Goal: Task Accomplishment & Management: Manage account settings

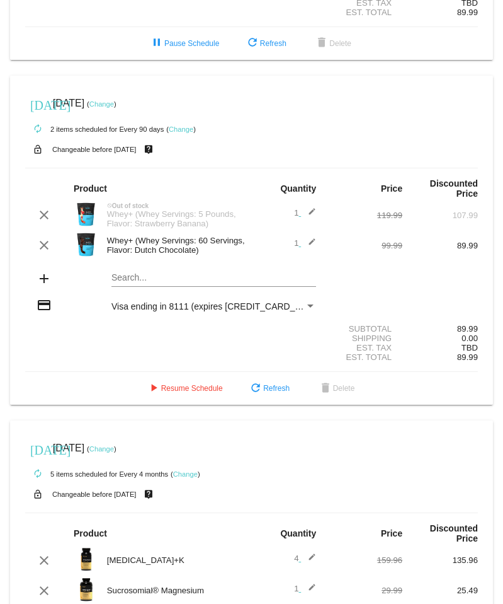
scroll to position [245, 0]
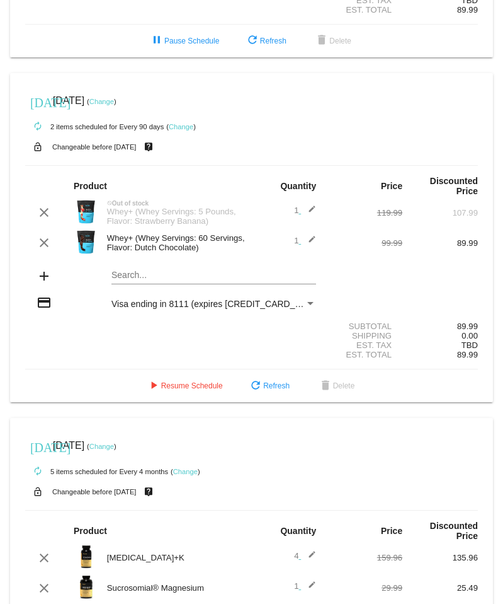
click at [114, 105] on link "Change" at bounding box center [101, 102] width 25 height 8
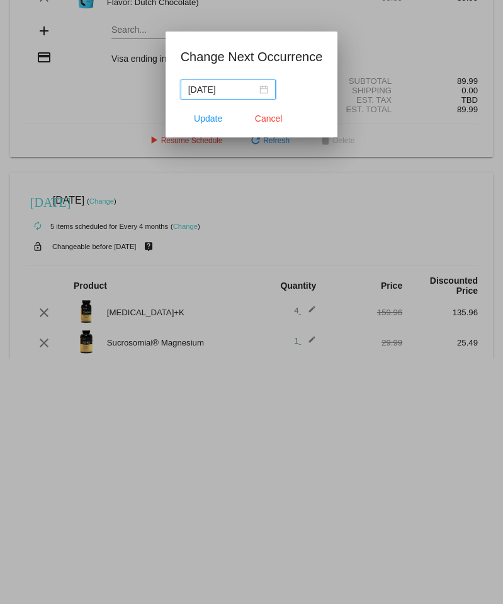
click at [256, 89] on div "2025-10-31" at bounding box center [228, 90] width 80 height 14
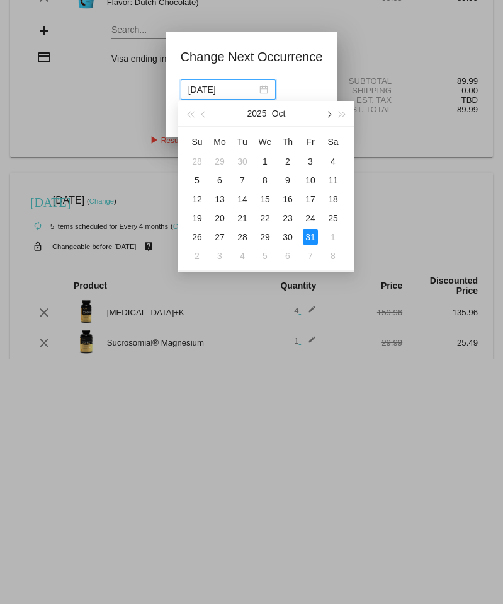
click at [328, 112] on span "button" at bounding box center [328, 115] width 6 height 6
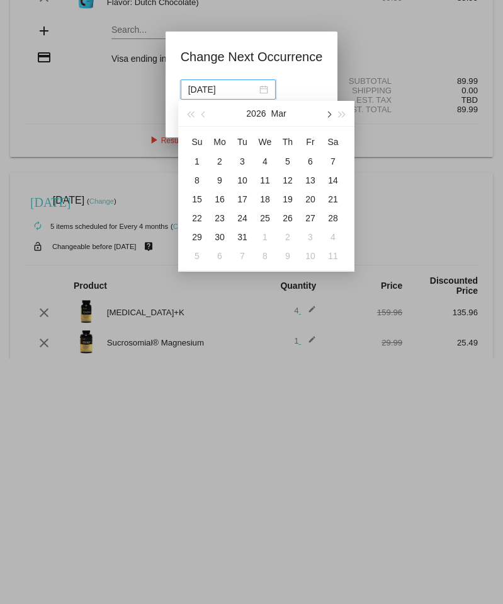
click at [328, 112] on span "button" at bounding box center [328, 115] width 6 height 6
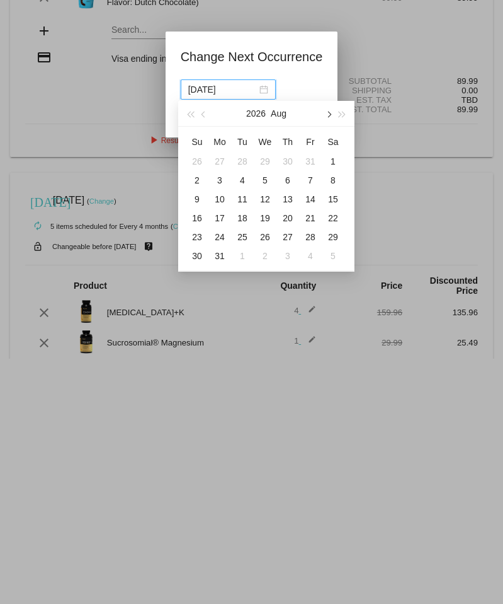
click at [328, 112] on span "button" at bounding box center [328, 115] width 6 height 6
click at [312, 159] on div "6" at bounding box center [310, 161] width 15 height 15
type input "2026-11-06"
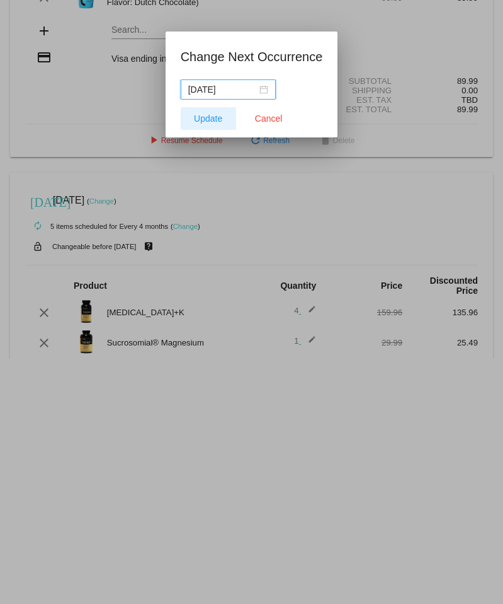
click at [210, 118] on span "Update" at bounding box center [208, 118] width 28 height 10
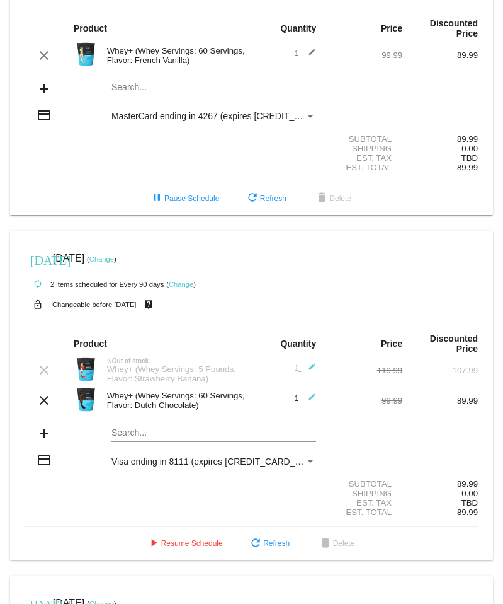
scroll to position [0, 0]
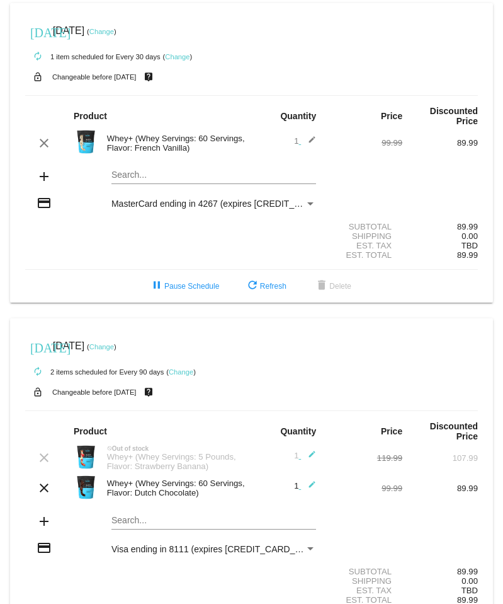
click at [114, 33] on link "Change" at bounding box center [101, 32] width 25 height 8
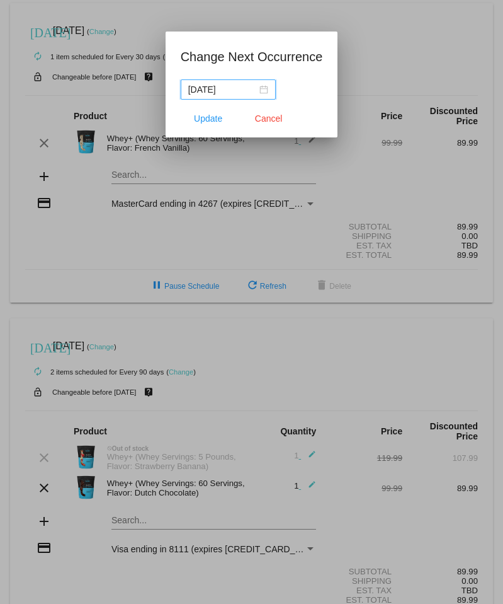
click at [251, 88] on div "2025-10-31" at bounding box center [228, 90] width 80 height 14
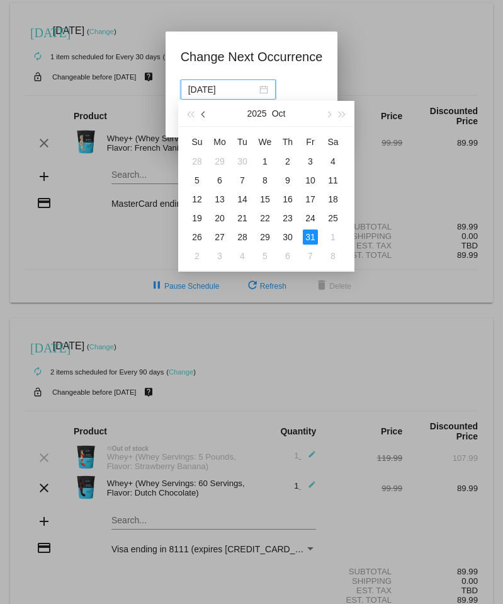
click at [205, 115] on span "button" at bounding box center [205, 115] width 6 height 6
click at [197, 236] on div "28" at bounding box center [197, 236] width 15 height 15
type input "2025-09-28"
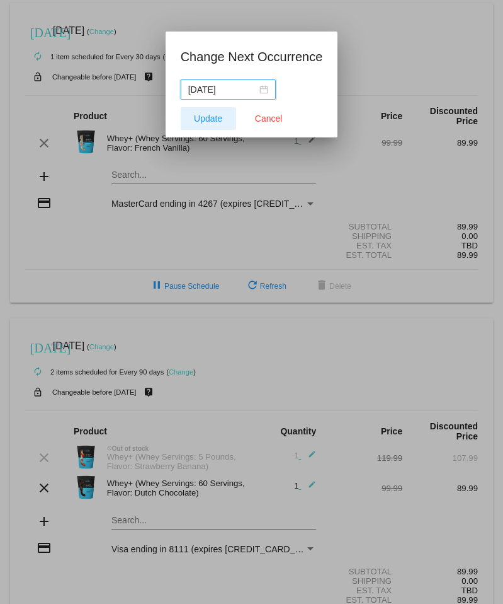
click at [214, 120] on span "Update" at bounding box center [208, 118] width 28 height 10
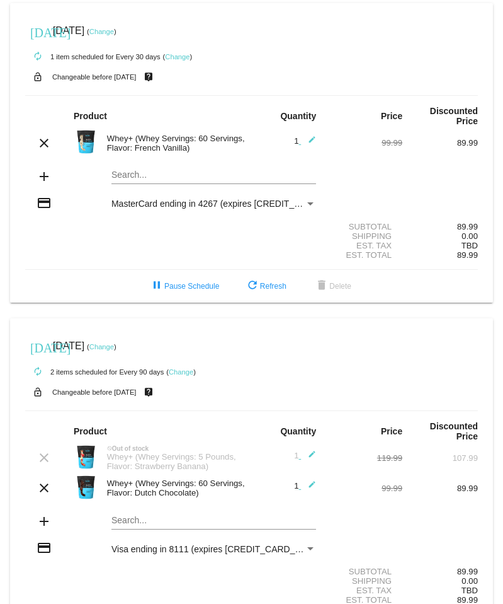
click at [311, 205] on div "Payment Method" at bounding box center [310, 203] width 6 height 3
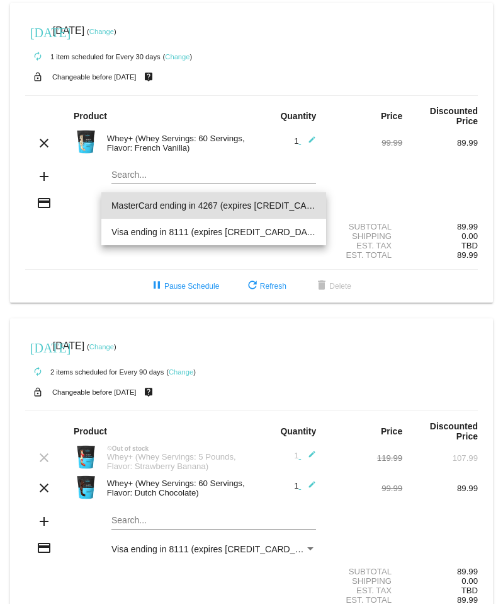
click at [50, 238] on div at bounding box center [251, 302] width 503 height 604
